Goal: Download file/media

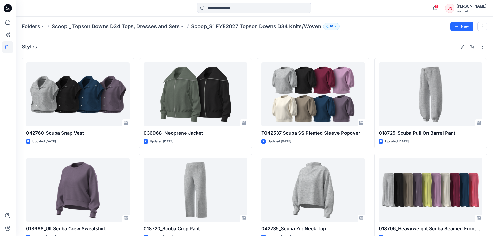
scroll to position [129, 0]
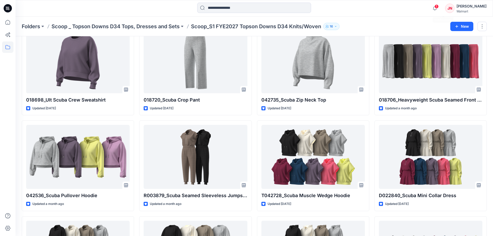
click at [439, 8] on span "1" at bounding box center [436, 6] width 4 height 4
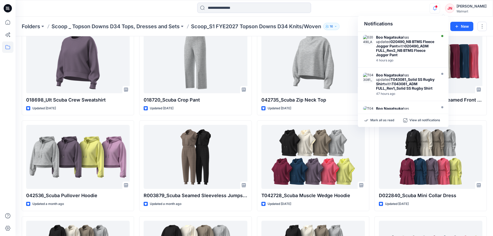
click at [387, 11] on div "Notifications Boo Nagatsuka has updated 020490_NB BTMS Fleece Jogger Pant with …" at bounding box center [254, 8] width 477 height 11
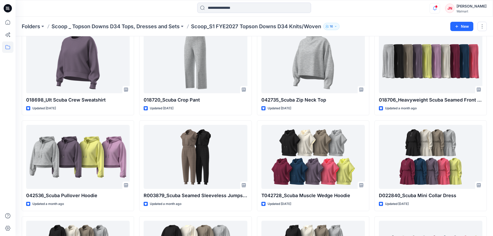
click at [440, 10] on icon "button" at bounding box center [435, 8] width 10 height 10
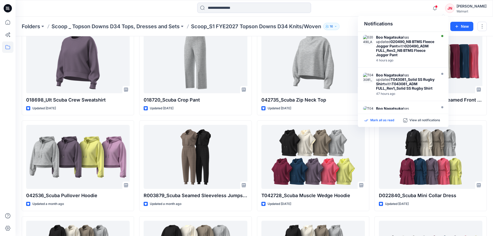
click at [374, 121] on p "Mark all as read" at bounding box center [382, 120] width 24 height 5
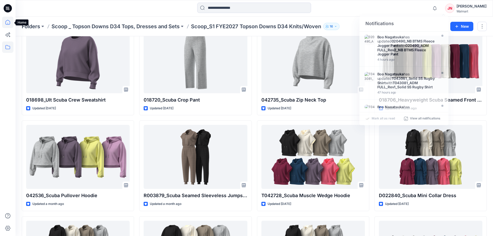
click at [10, 20] on icon at bounding box center [7, 22] width 11 height 11
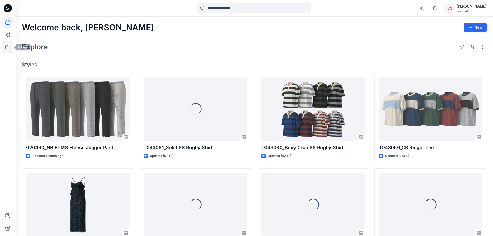
click at [5, 43] on icon at bounding box center [7, 46] width 11 height 11
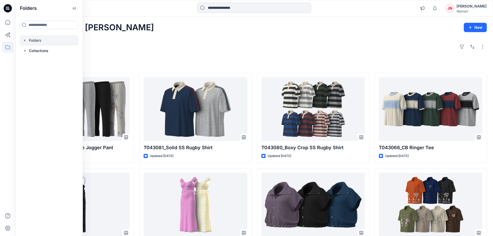
click at [33, 44] on div at bounding box center [49, 40] width 59 height 10
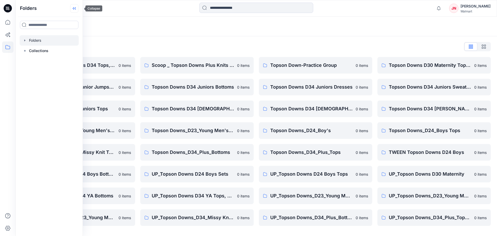
click at [75, 6] on icon at bounding box center [74, 8] width 8 height 9
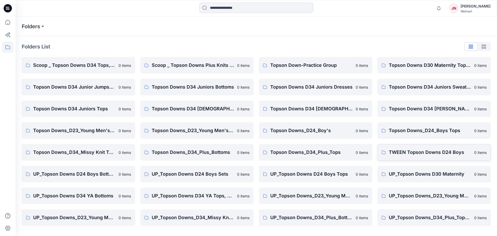
click at [420, 152] on p "TWEEN Topson Downs D24 Boys" at bounding box center [430, 152] width 82 height 7
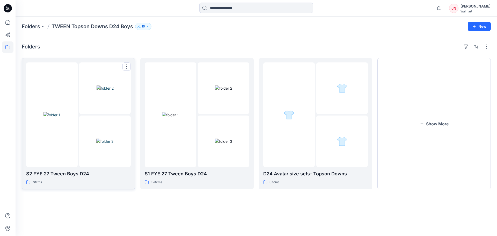
click at [103, 144] on img at bounding box center [104, 140] width 17 height 5
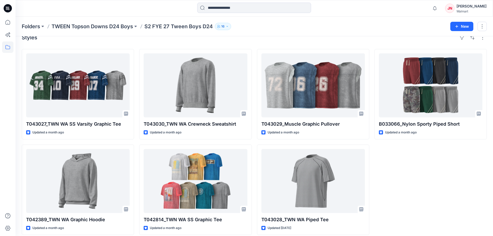
scroll to position [14, 0]
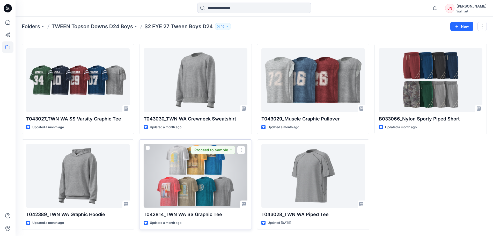
click at [219, 201] on div at bounding box center [196, 176] width 104 height 64
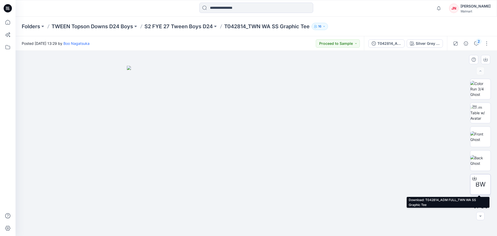
click at [472, 179] on icon at bounding box center [474, 178] width 4 height 4
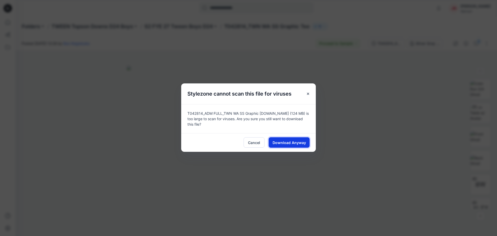
click at [280, 140] on span "Download Anyway" at bounding box center [288, 142] width 33 height 5
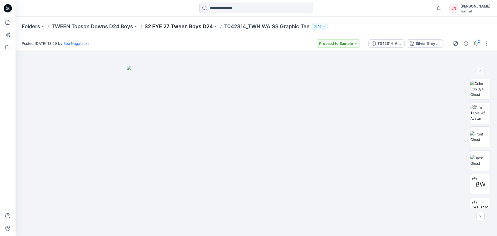
click at [164, 26] on p "S2 FYE 27 Tween Boys D24" at bounding box center [178, 26] width 68 height 7
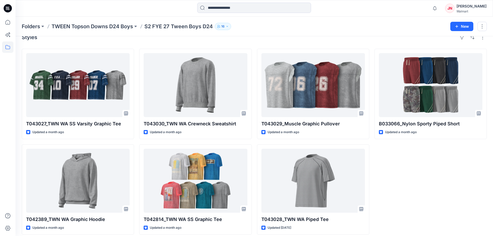
scroll to position [14, 0]
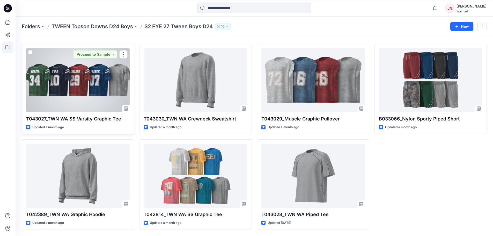
click at [116, 93] on div at bounding box center [78, 80] width 104 height 64
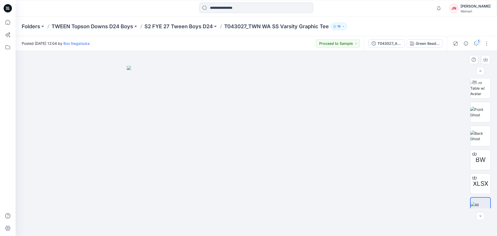
scroll to position [26, 0]
click at [472, 152] on icon at bounding box center [474, 152] width 4 height 3
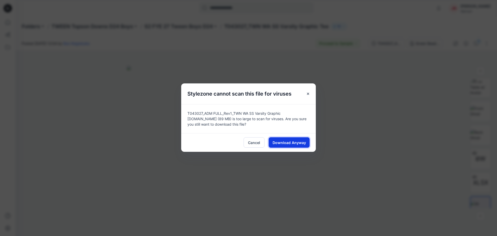
click at [292, 142] on span "Download Anyway" at bounding box center [288, 142] width 33 height 5
